Goal: Find specific page/section: Find specific page/section

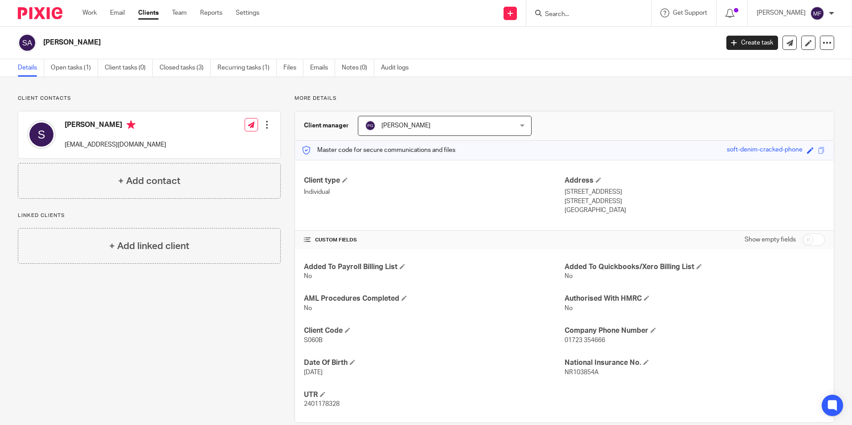
drag, startPoint x: 0, startPoint y: 0, endPoint x: 601, endPoint y: 14, distance: 601.1
click at [601, 14] on input "Search" at bounding box center [584, 15] width 80 height 8
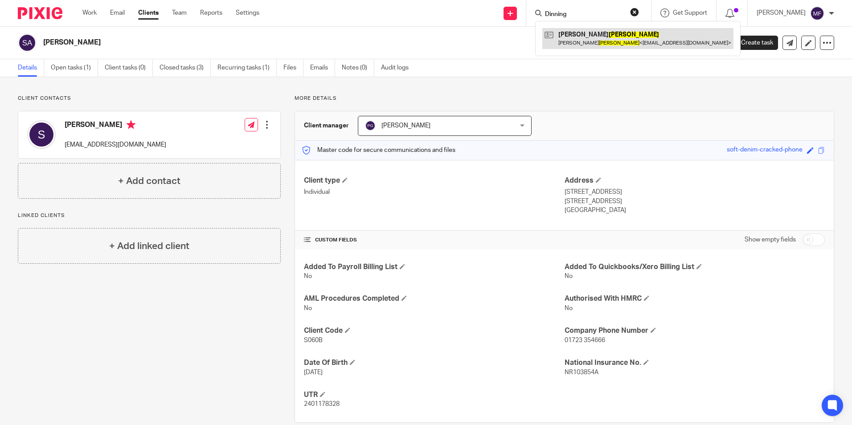
type input "Dinning"
click at [603, 38] on link at bounding box center [638, 38] width 191 height 21
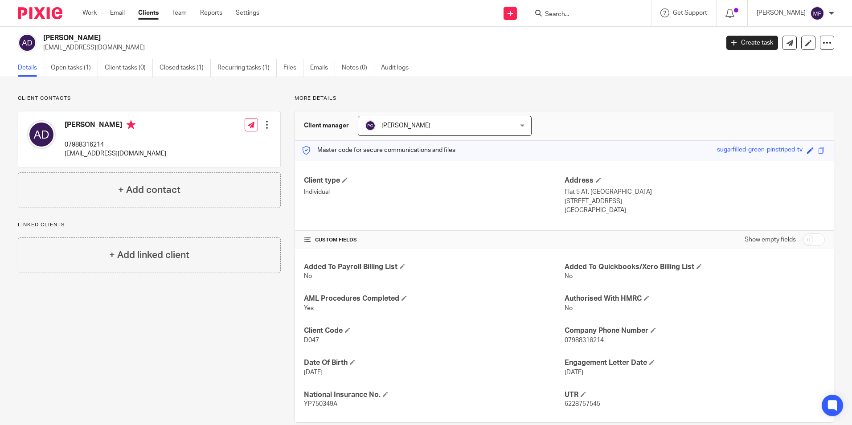
click at [590, 15] on input "Search" at bounding box center [584, 15] width 80 height 8
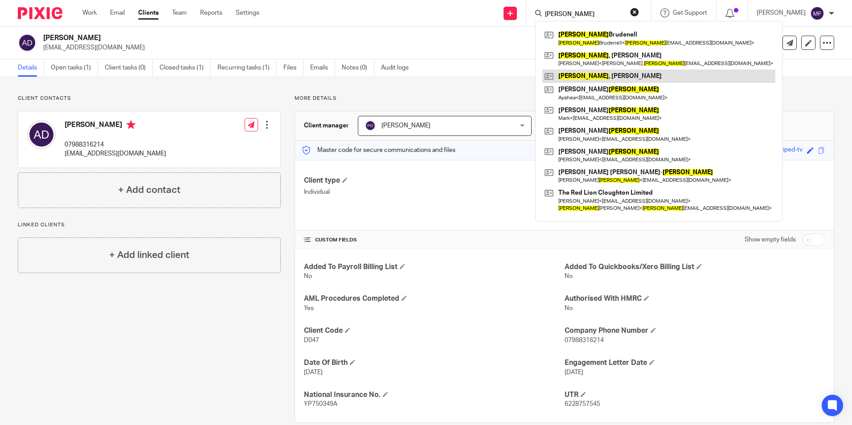
type input "Lee"
click at [608, 77] on link at bounding box center [659, 76] width 233 height 13
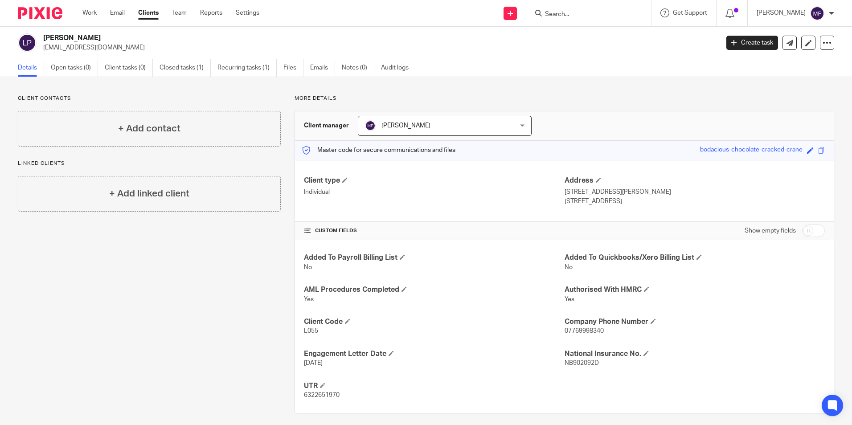
click at [588, 13] on input "Search" at bounding box center [584, 15] width 80 height 8
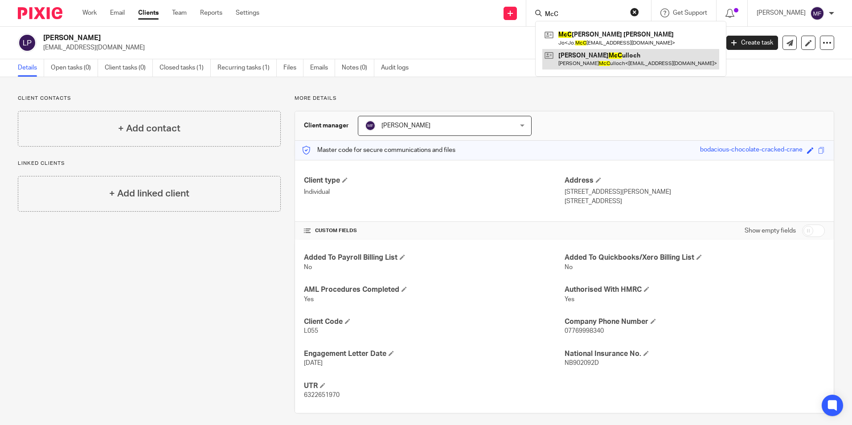
type input "McC"
click at [628, 56] on link at bounding box center [631, 59] width 177 height 21
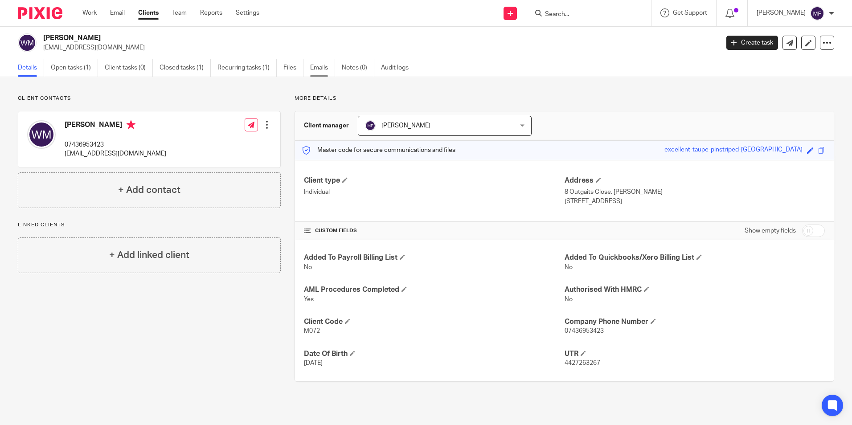
click at [321, 68] on link "Emails" at bounding box center [322, 67] width 25 height 17
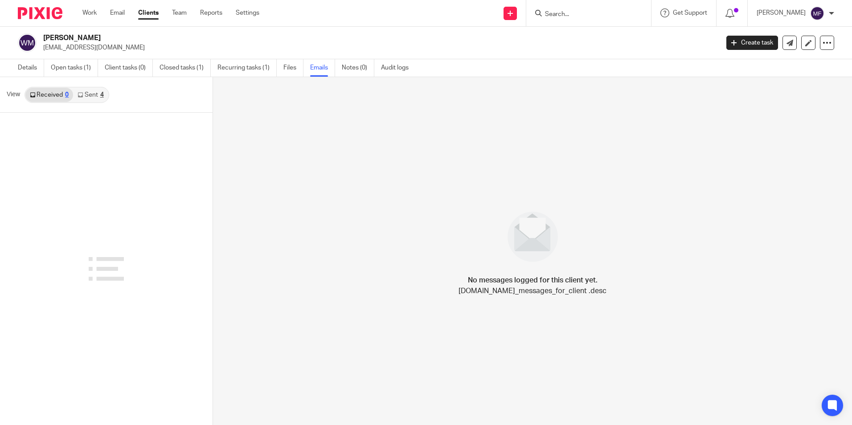
click at [92, 94] on link "Sent 4" at bounding box center [90, 95] width 35 height 14
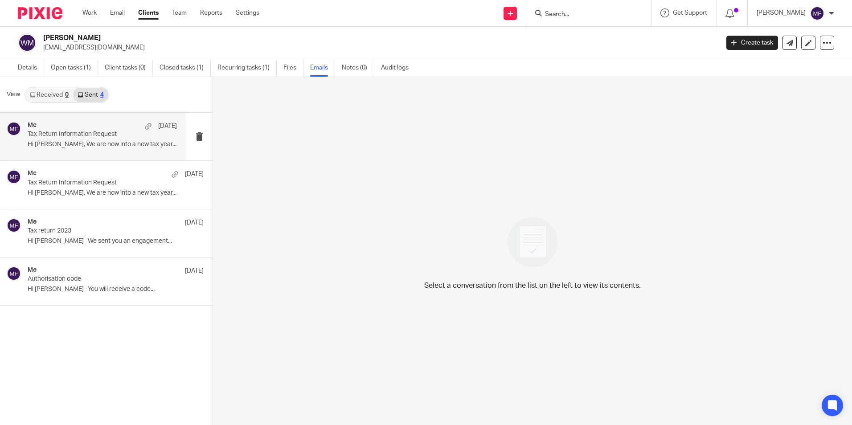
click at [82, 136] on p "Tax Return Information Request" at bounding box center [87, 135] width 119 height 8
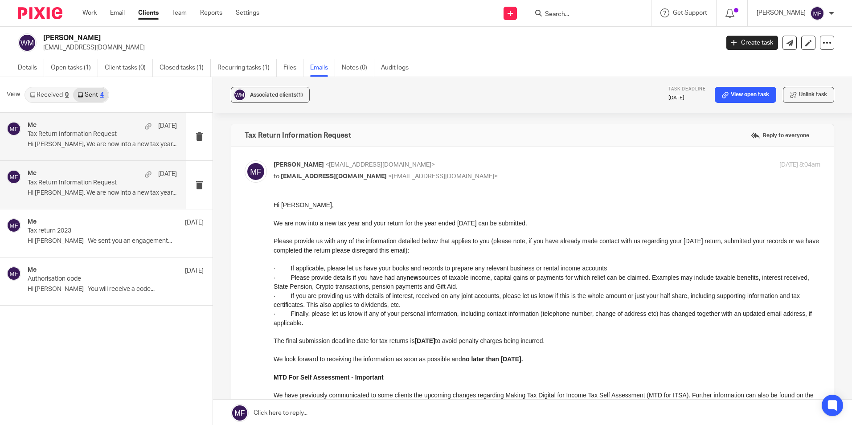
click at [86, 180] on p "Tax Return Information Request" at bounding box center [87, 183] width 119 height 8
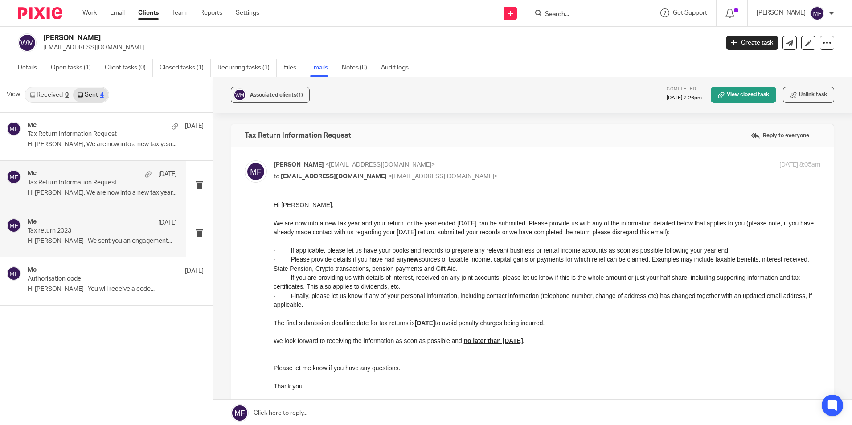
click at [99, 227] on p "Tax return 2023" at bounding box center [87, 231] width 119 height 8
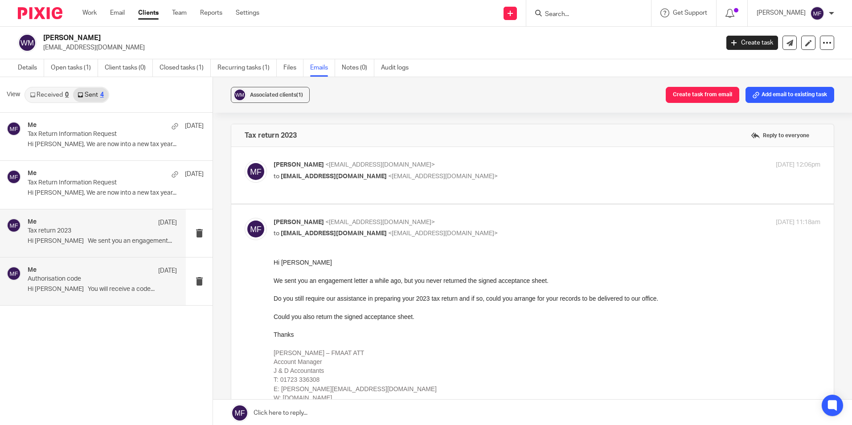
click at [105, 268] on div "Me 20 Feb 2023" at bounding box center [102, 271] width 149 height 9
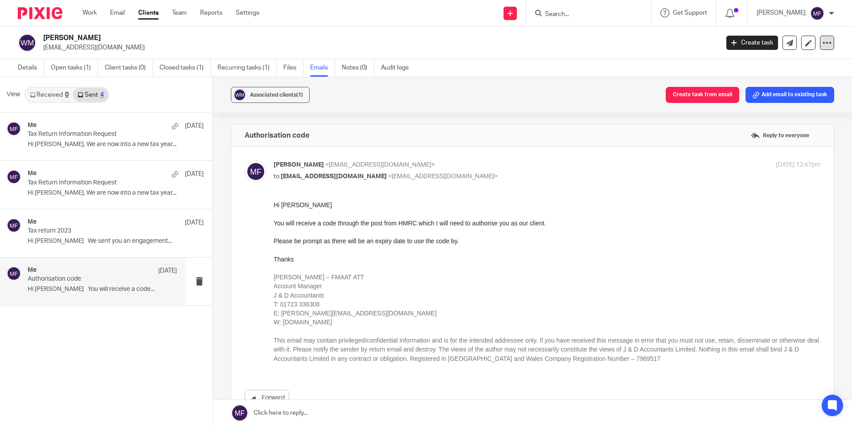
click at [823, 43] on icon at bounding box center [827, 42] width 9 height 9
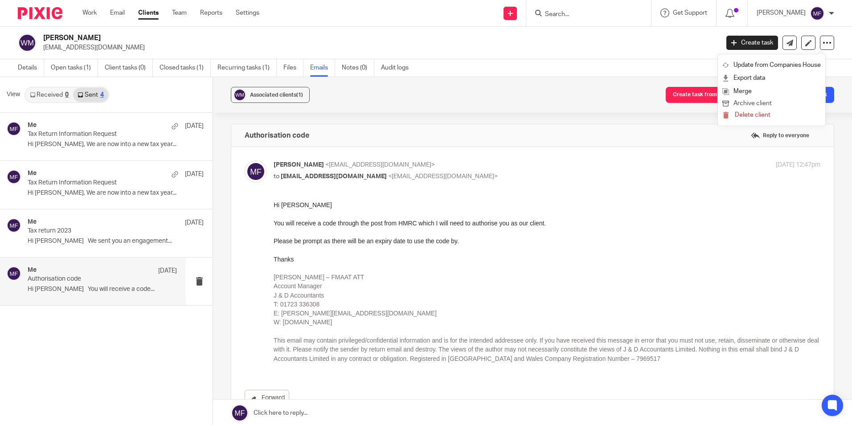
click at [761, 103] on button "Archive client" at bounding box center [772, 104] width 99 height 12
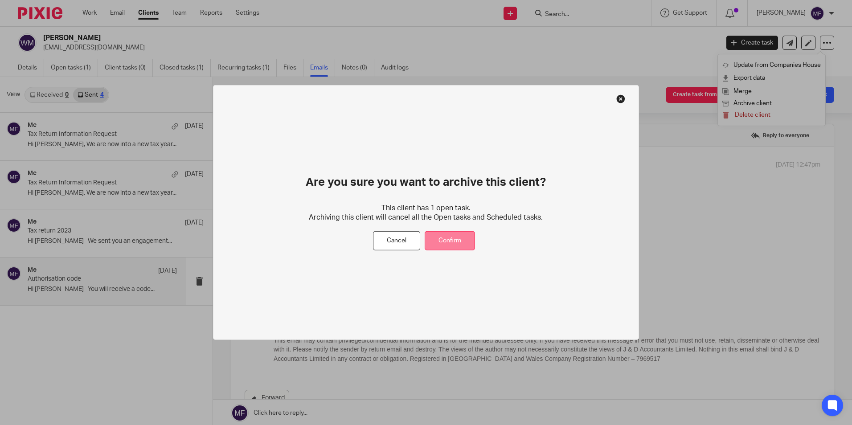
click at [448, 246] on button "Confirm" at bounding box center [450, 240] width 50 height 19
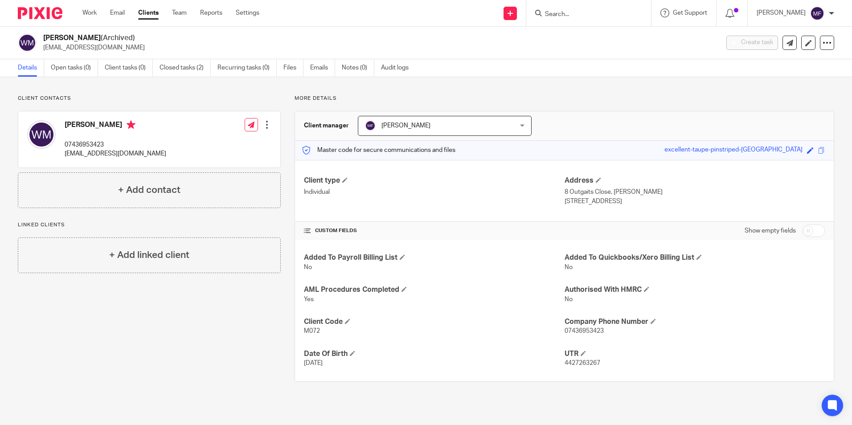
click at [574, 12] on input "Search" at bounding box center [584, 15] width 80 height 8
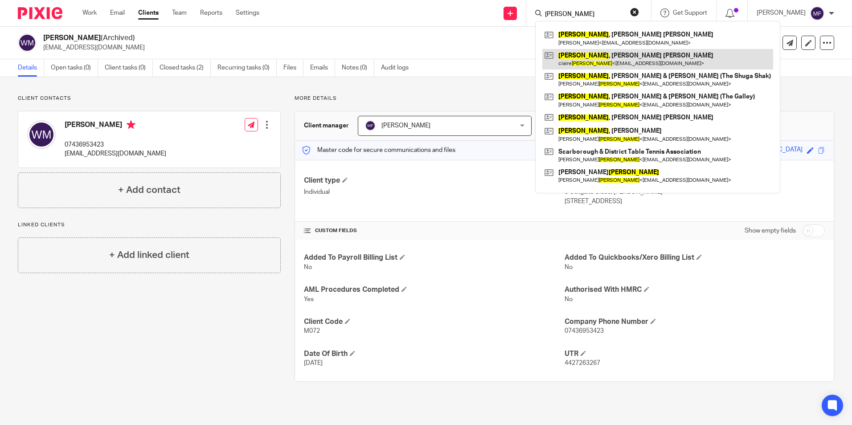
type input "Robinson"
click at [616, 62] on link at bounding box center [658, 59] width 231 height 21
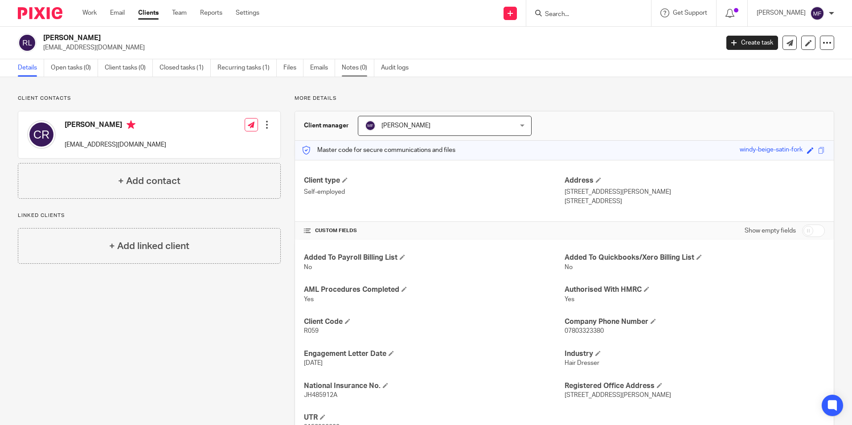
click at [355, 67] on link "Notes (0)" at bounding box center [358, 67] width 33 height 17
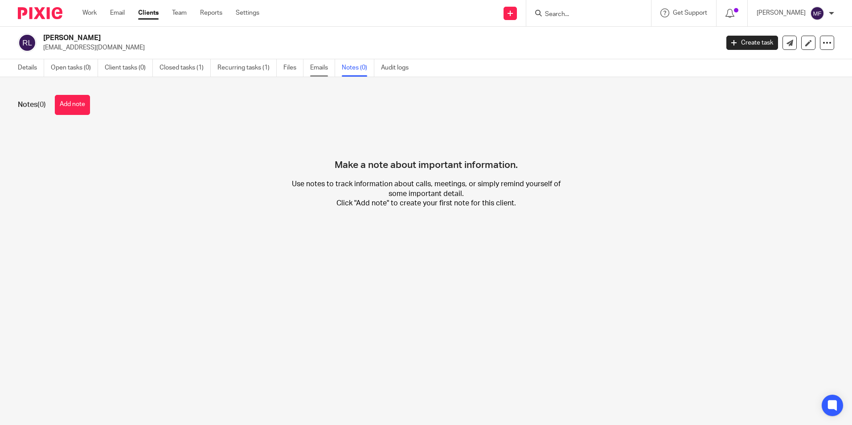
click at [321, 70] on link "Emails" at bounding box center [322, 67] width 25 height 17
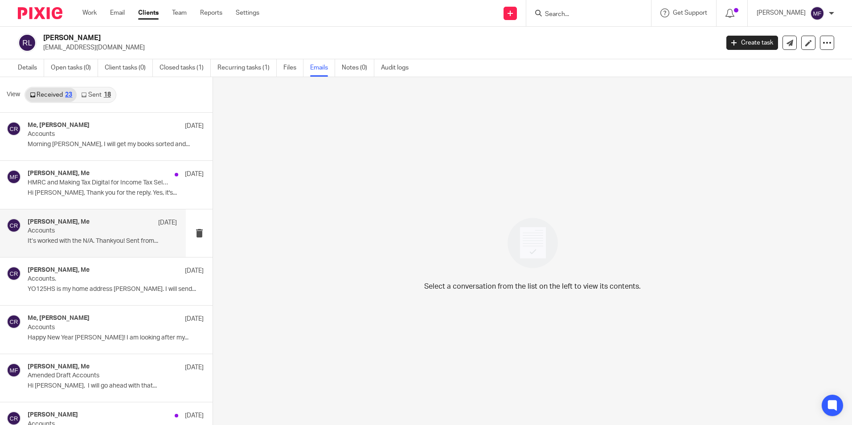
click at [70, 228] on p "Accounts" at bounding box center [87, 231] width 119 height 8
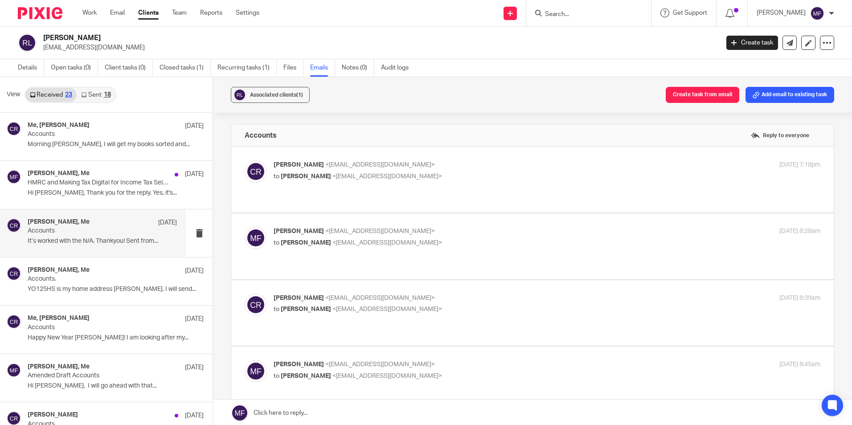
click at [340, 171] on div "[PERSON_NAME] <[EMAIL_ADDRESS][DOMAIN_NAME]> to [PERSON_NAME] <[PERSON_NAME][EM…" at bounding box center [456, 170] width 365 height 21
checkbox input "true"
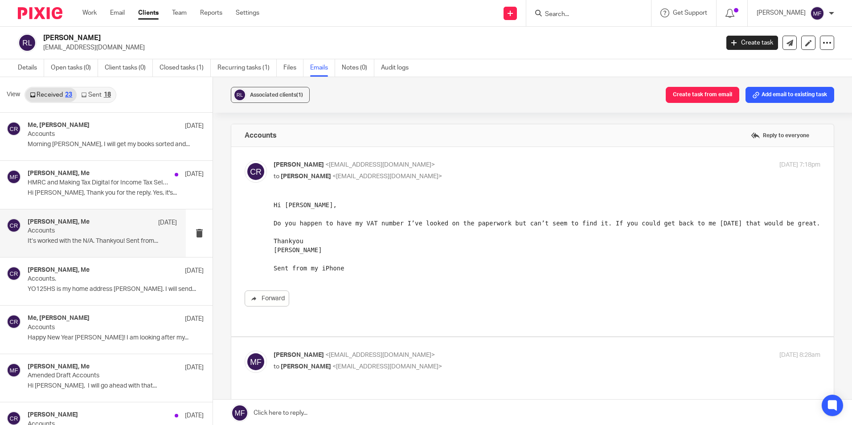
click at [576, 14] on input "Search" at bounding box center [584, 15] width 80 height 8
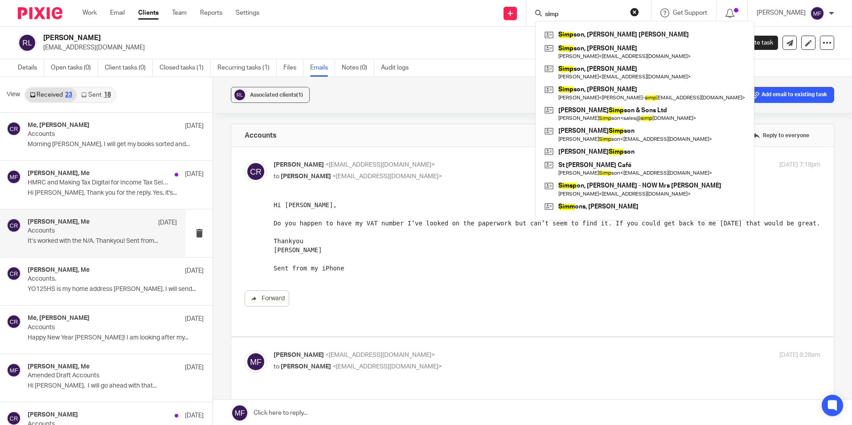
type input "simp"
click at [619, 72] on link at bounding box center [645, 72] width 205 height 21
